Goal: Task Accomplishment & Management: Manage account settings

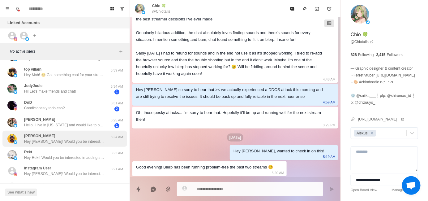
scroll to position [62, 0]
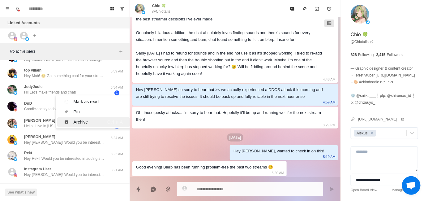
click at [85, 120] on div "Archive" at bounding box center [81, 122] width 15 height 7
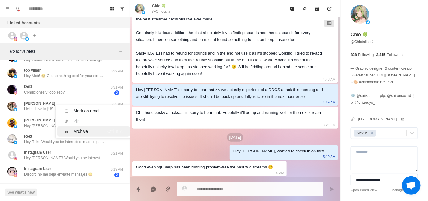
click at [89, 131] on div "Archive" at bounding box center [81, 131] width 35 height 7
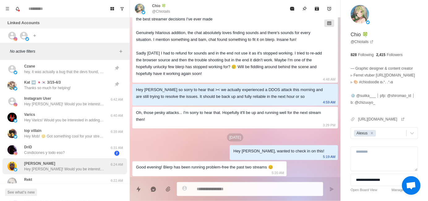
scroll to position [0, 0]
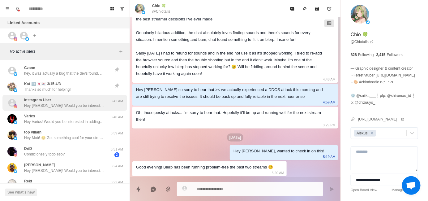
drag, startPoint x: 69, startPoint y: 104, endPoint x: 85, endPoint y: 109, distance: 16.3
click at [69, 104] on p "Hey [PERSON_NAME]! Would you be interested in adding sound alerts, free AI TTS …" at bounding box center [64, 106] width 80 height 6
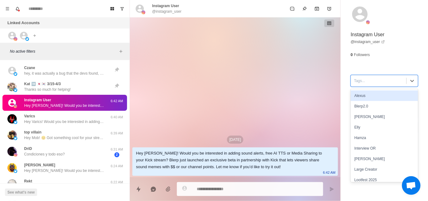
click at [362, 85] on div "Tags..." at bounding box center [378, 80] width 55 height 9
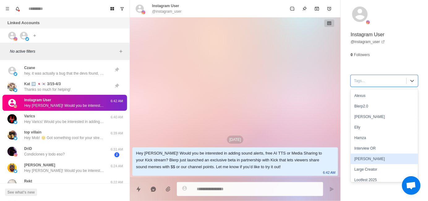
click at [367, 159] on div "[PERSON_NAME]" at bounding box center [384, 159] width 67 height 11
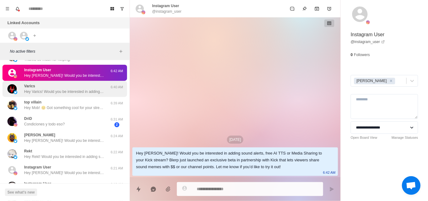
scroll to position [31, 0]
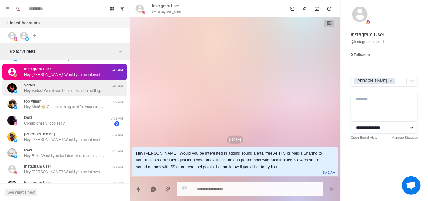
click at [75, 88] on p "Hey Varics! Would you be interested in adding sound alerts, free AI TTS or Medi…" at bounding box center [64, 91] width 80 height 6
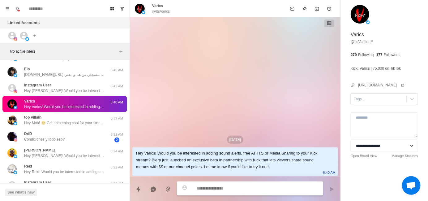
click at [369, 99] on div at bounding box center [378, 99] width 49 height 7
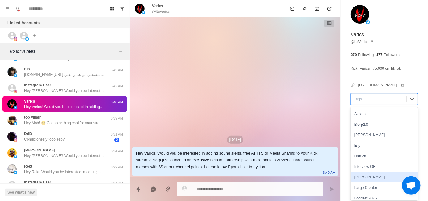
click at [362, 175] on div "[PERSON_NAME]" at bounding box center [384, 177] width 67 height 11
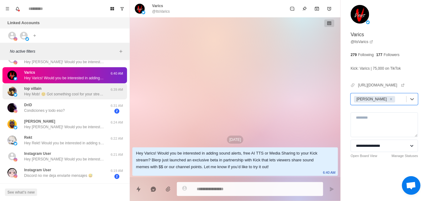
scroll to position [62, 0]
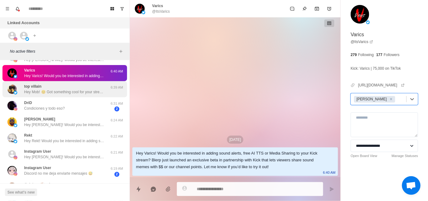
click at [61, 88] on div "top villain Hey Mob! 😊 Got something cool for your stream that could seriously …" at bounding box center [64, 89] width 80 height 11
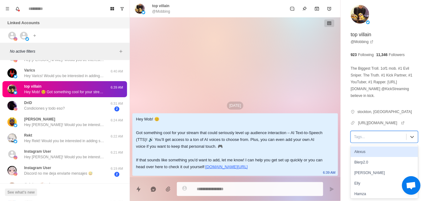
click at [359, 136] on div at bounding box center [378, 136] width 49 height 7
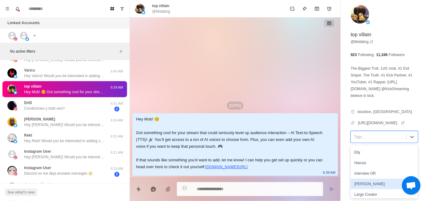
click at [369, 184] on div "[PERSON_NAME]" at bounding box center [384, 184] width 67 height 11
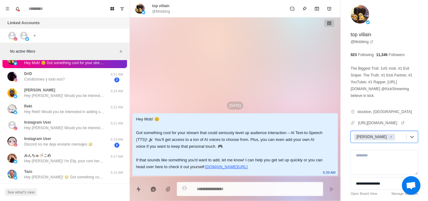
scroll to position [93, 0]
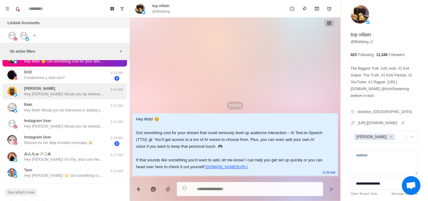
click at [54, 96] on p "Hey [PERSON_NAME]! Would you be interested in adding sound alerts, free AI TTS …" at bounding box center [64, 94] width 80 height 6
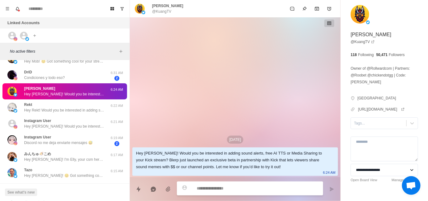
click at [369, 134] on div "**********" at bounding box center [384, 105] width 87 height 210
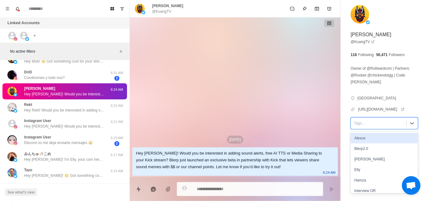
click at [366, 127] on div at bounding box center [378, 123] width 49 height 7
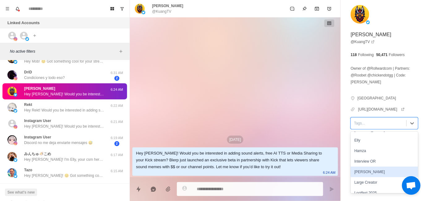
scroll to position [31, 0]
click at [372, 176] on div "[PERSON_NAME]" at bounding box center [384, 170] width 67 height 11
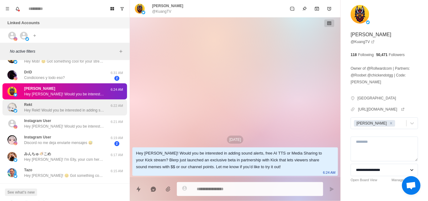
click at [87, 113] on div "Rekt Hey Rekt! Would you be interested in adding sound alerts, free AI TTS or M…" at bounding box center [64, 107] width 125 height 16
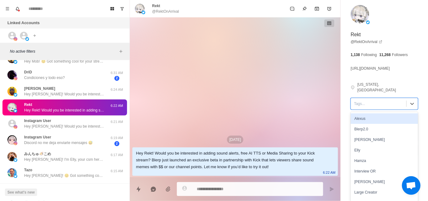
click at [360, 102] on div "Tags..." at bounding box center [378, 103] width 55 height 9
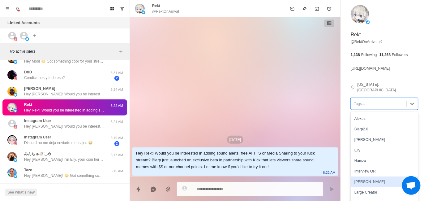
click at [357, 176] on div "[PERSON_NAME]" at bounding box center [384, 181] width 67 height 11
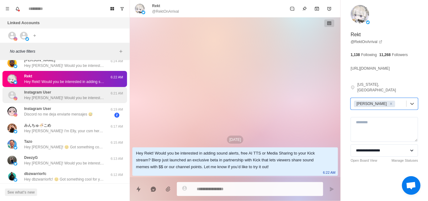
scroll to position [124, 0]
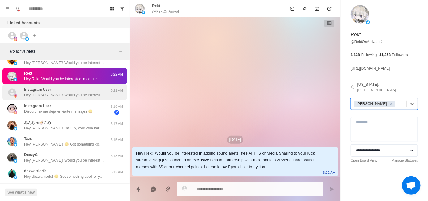
click at [65, 91] on div "Instagram User Hey [PERSON_NAME]! Would you be interested in adding sound alert…" at bounding box center [64, 92] width 80 height 11
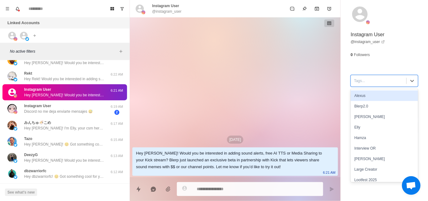
click at [378, 85] on div "Tags..." at bounding box center [378, 80] width 55 height 9
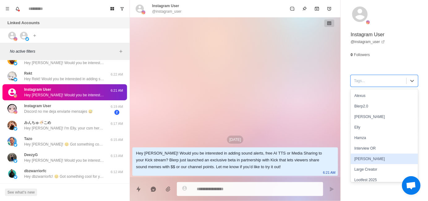
click at [361, 161] on div "[PERSON_NAME]" at bounding box center [384, 159] width 67 height 11
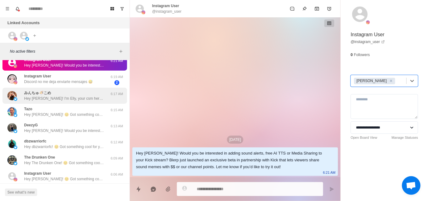
scroll to position [155, 0]
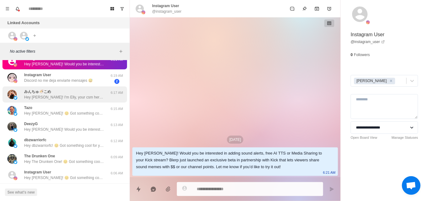
click at [70, 96] on p "Hey [PERSON_NAME]! I'm Elly, your csm here at [GEOGRAPHIC_DATA]. I wanted to in…" at bounding box center [64, 97] width 80 height 6
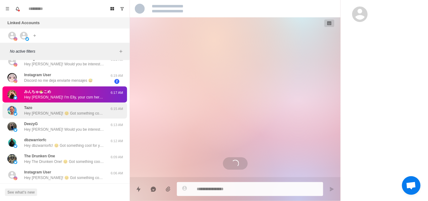
click at [71, 111] on p "Hey [PERSON_NAME]! 😊 Got something cool for your stream that could seriously le…" at bounding box center [64, 114] width 80 height 6
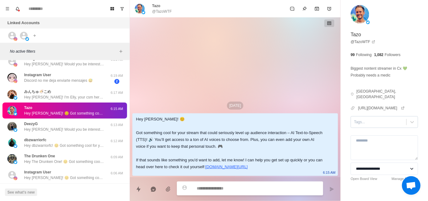
click at [362, 119] on div at bounding box center [378, 122] width 49 height 7
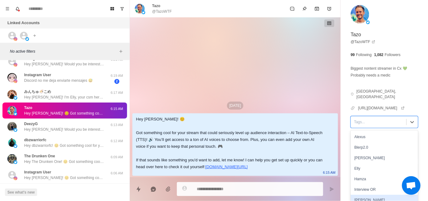
click at [362, 195] on div "[PERSON_NAME]" at bounding box center [384, 200] width 67 height 11
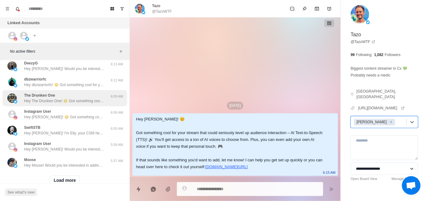
scroll to position [216, 0]
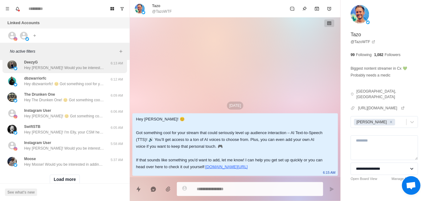
click at [64, 72] on div "DeezyG Hey [PERSON_NAME]! Would you be interested in adding sound alerts, free …" at bounding box center [64, 65] width 125 height 16
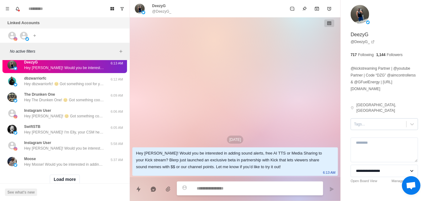
click at [368, 121] on div at bounding box center [378, 124] width 49 height 7
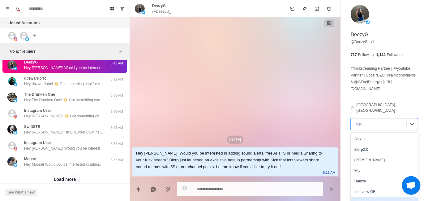
click at [360, 197] on div "[PERSON_NAME]" at bounding box center [384, 202] width 67 height 11
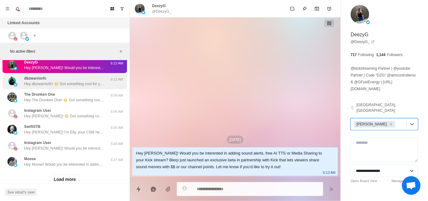
click at [74, 87] on div "dbzwarriorfc Hey dbzwarriorfc! 😊 Got something cool for your stream that could …" at bounding box center [64, 81] width 125 height 16
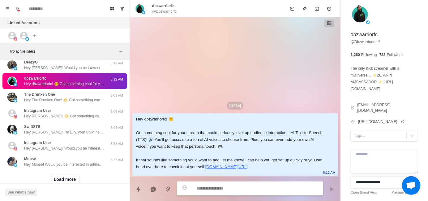
click at [366, 137] on div at bounding box center [378, 135] width 49 height 7
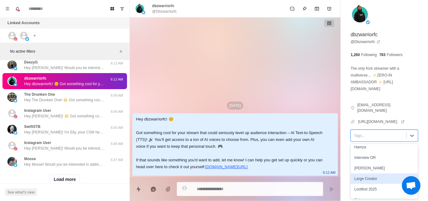
scroll to position [62, 0]
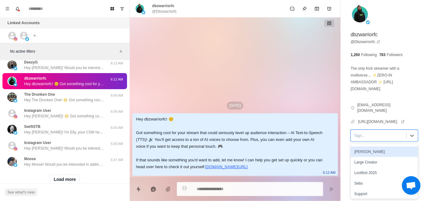
click at [370, 155] on div "[PERSON_NAME]" at bounding box center [384, 151] width 67 height 11
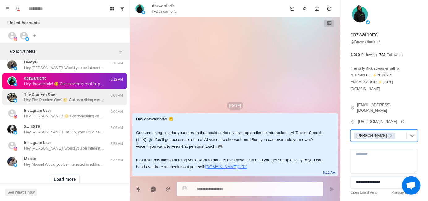
click at [71, 98] on p "Hey The Drunken One! 😊 Got something cool for your stream that could seriously …" at bounding box center [64, 100] width 80 height 6
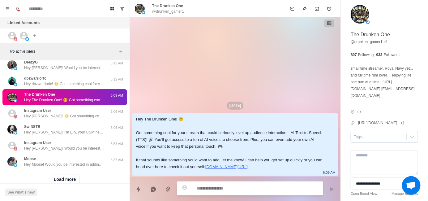
click at [371, 140] on div at bounding box center [378, 136] width 49 height 7
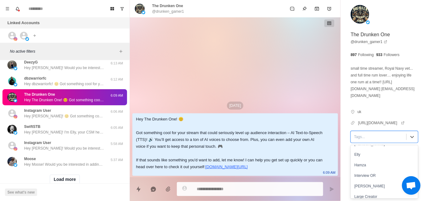
scroll to position [31, 0]
click at [367, 185] on div "[PERSON_NAME]" at bounding box center [384, 184] width 67 height 11
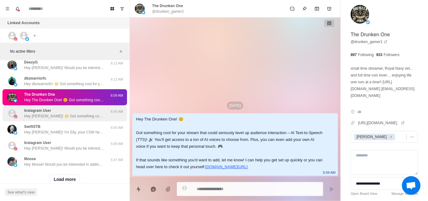
click at [71, 120] on div "Instagram User Hey [PERSON_NAME]! 😊 Got something cool for your stream that cou…" at bounding box center [64, 113] width 125 height 16
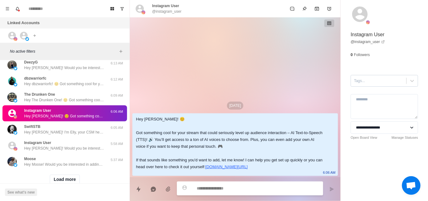
click at [382, 86] on div "Tags..." at bounding box center [384, 81] width 67 height 12
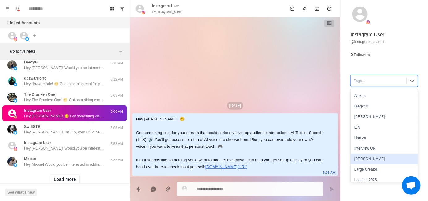
click at [371, 155] on div "[PERSON_NAME]" at bounding box center [384, 159] width 67 height 11
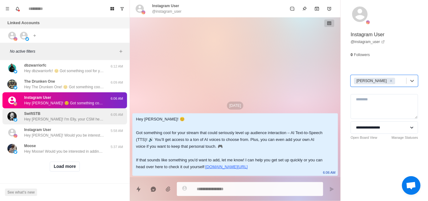
scroll to position [234, 0]
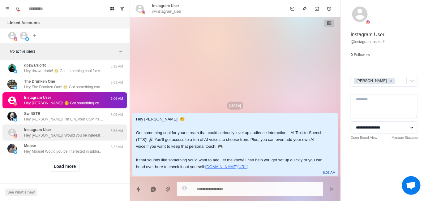
click at [67, 135] on div "Instagram User Hey [PERSON_NAME]! Would you be interested in adding sound alert…" at bounding box center [64, 132] width 125 height 16
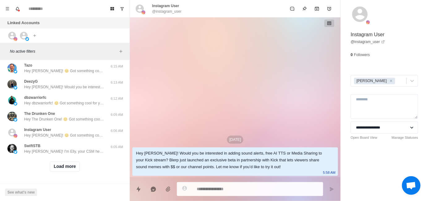
type textarea "*"
